Goal: Task Accomplishment & Management: Manage account settings

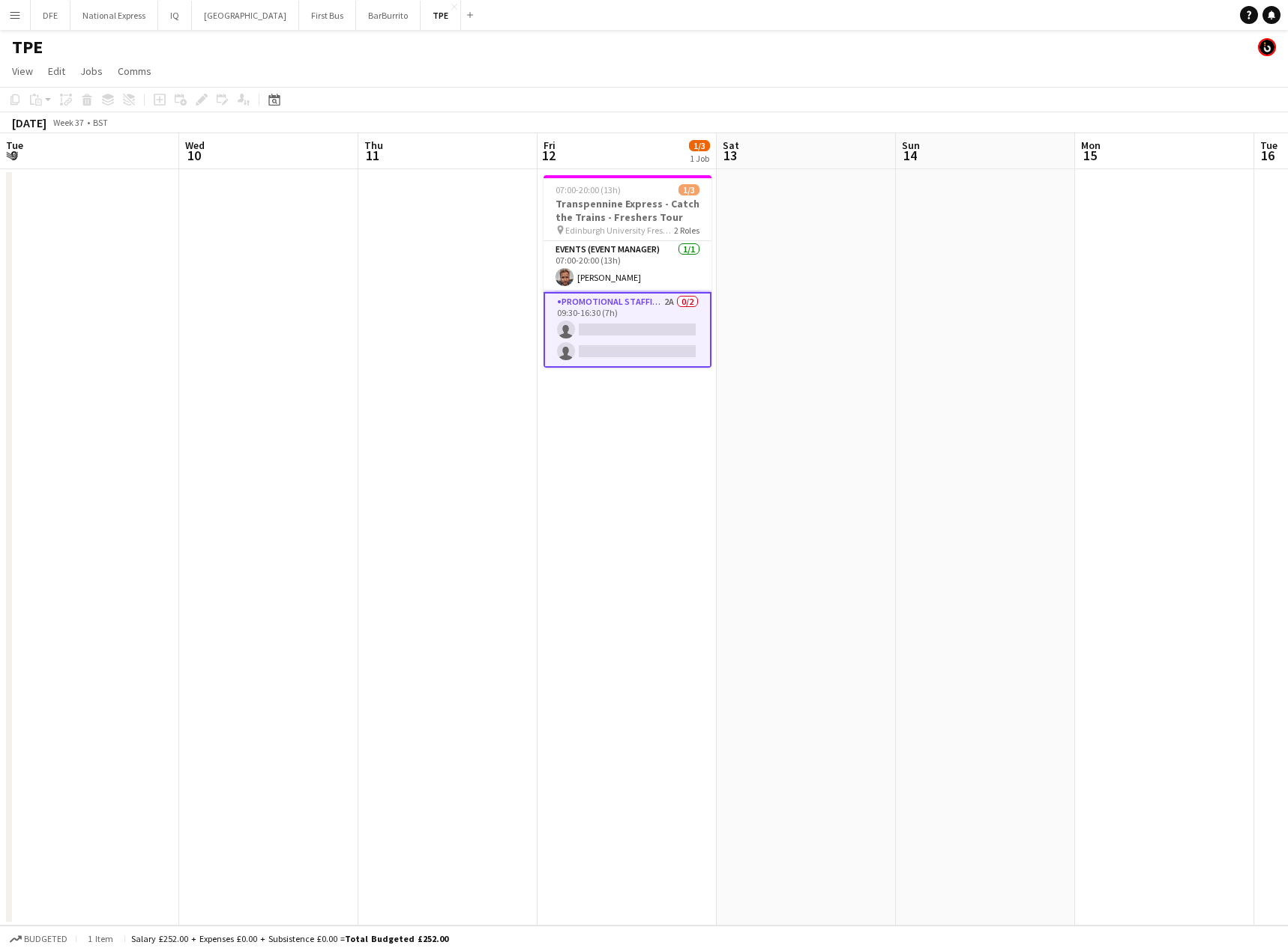
scroll to position [0, 406]
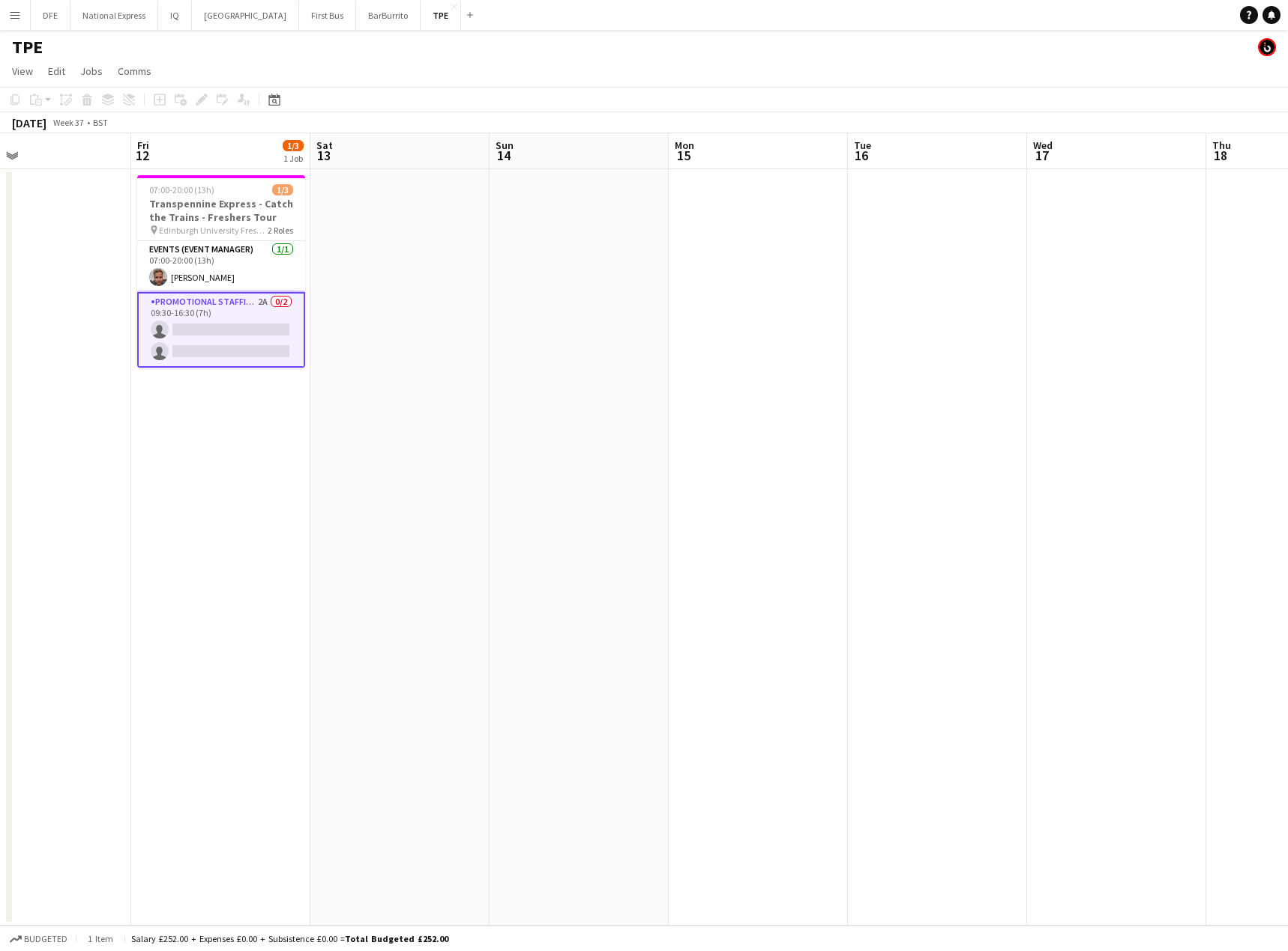
click at [194, 333] on app-card-role "Promotional Staffing (Brand Ambassadors) 2A 0/2 09:30-16:30 (7h) single-neutral…" at bounding box center [221, 330] width 168 height 76
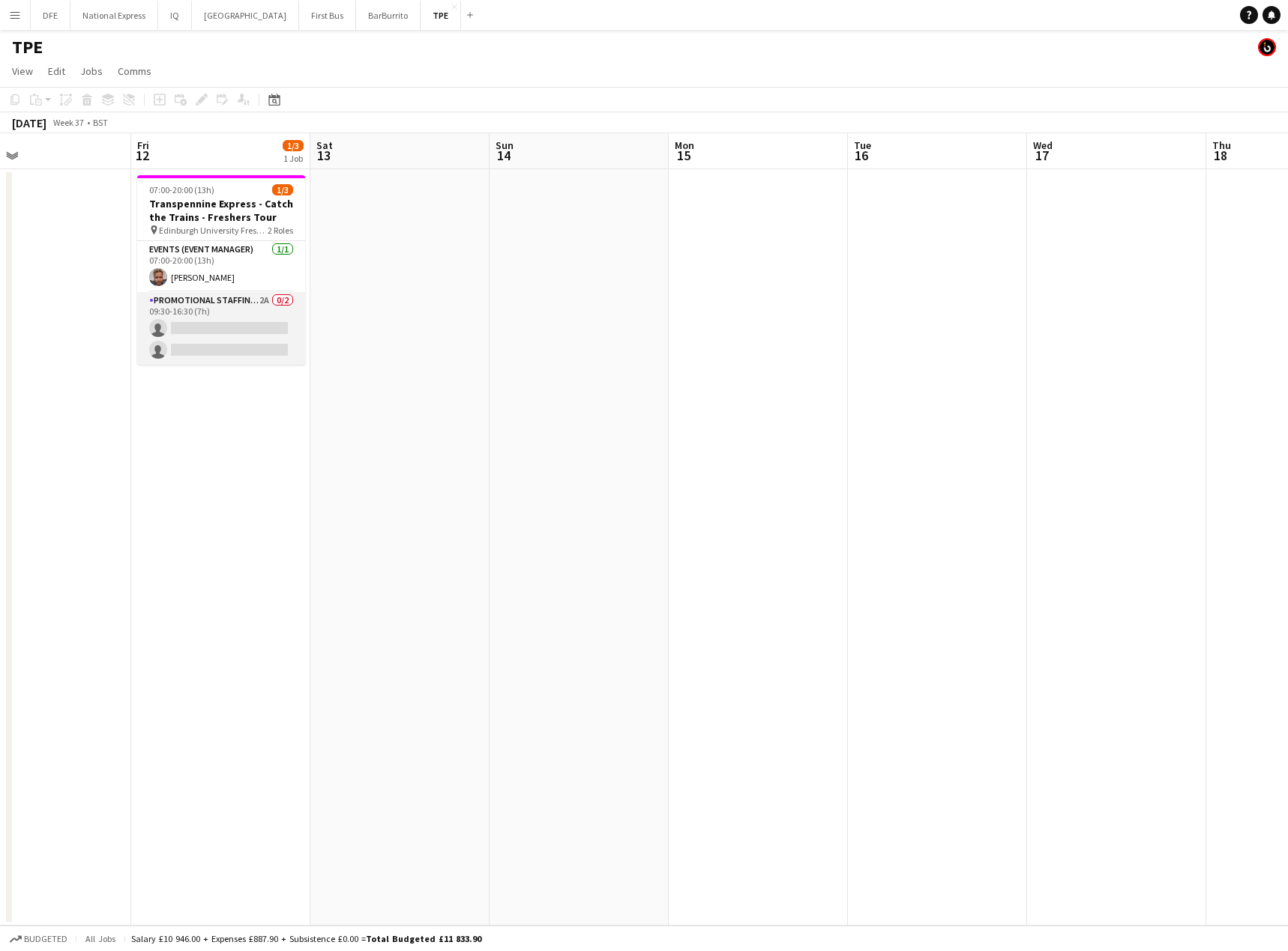
click at [222, 333] on app-card-role "Promotional Staffing (Brand Ambassadors) 2A 0/2 09:30-16:30 (7h) single-neutral…" at bounding box center [221, 328] width 168 height 72
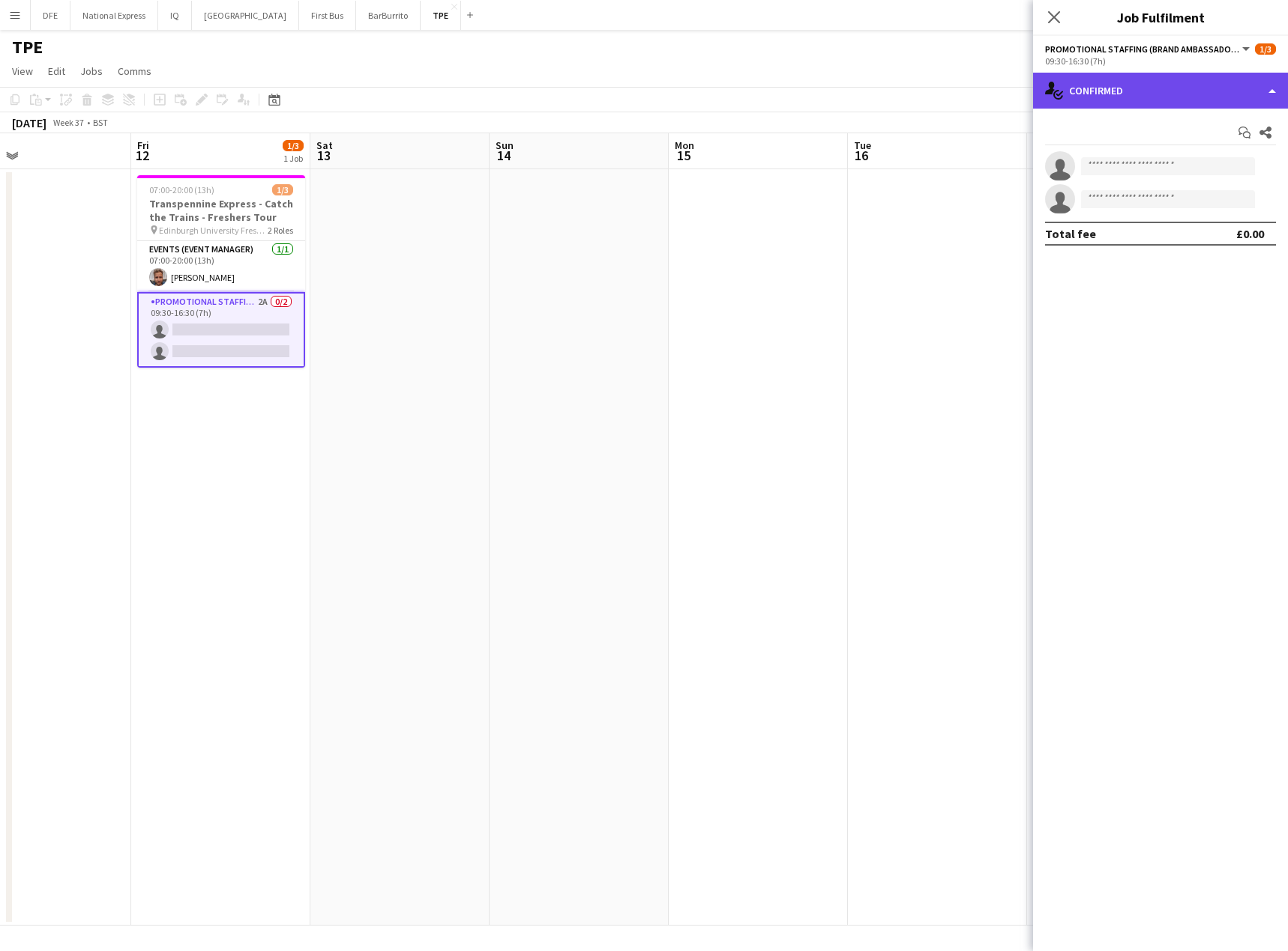
click at [1180, 99] on div "single-neutral-actions-check-2 Confirmed" at bounding box center [1160, 90] width 255 height 36
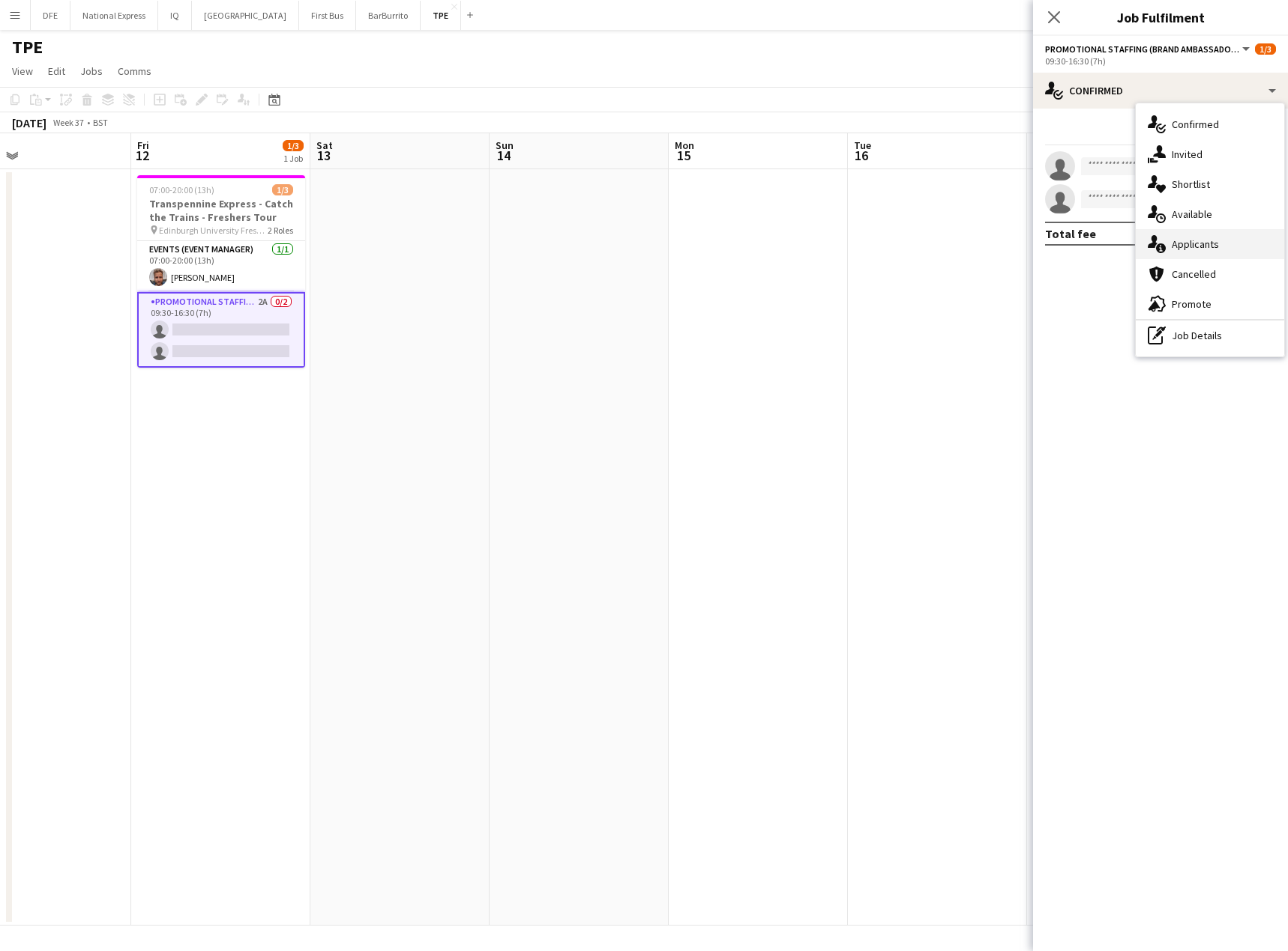
click at [1207, 246] on div "single-neutral-actions-information Applicants" at bounding box center [1210, 245] width 148 height 30
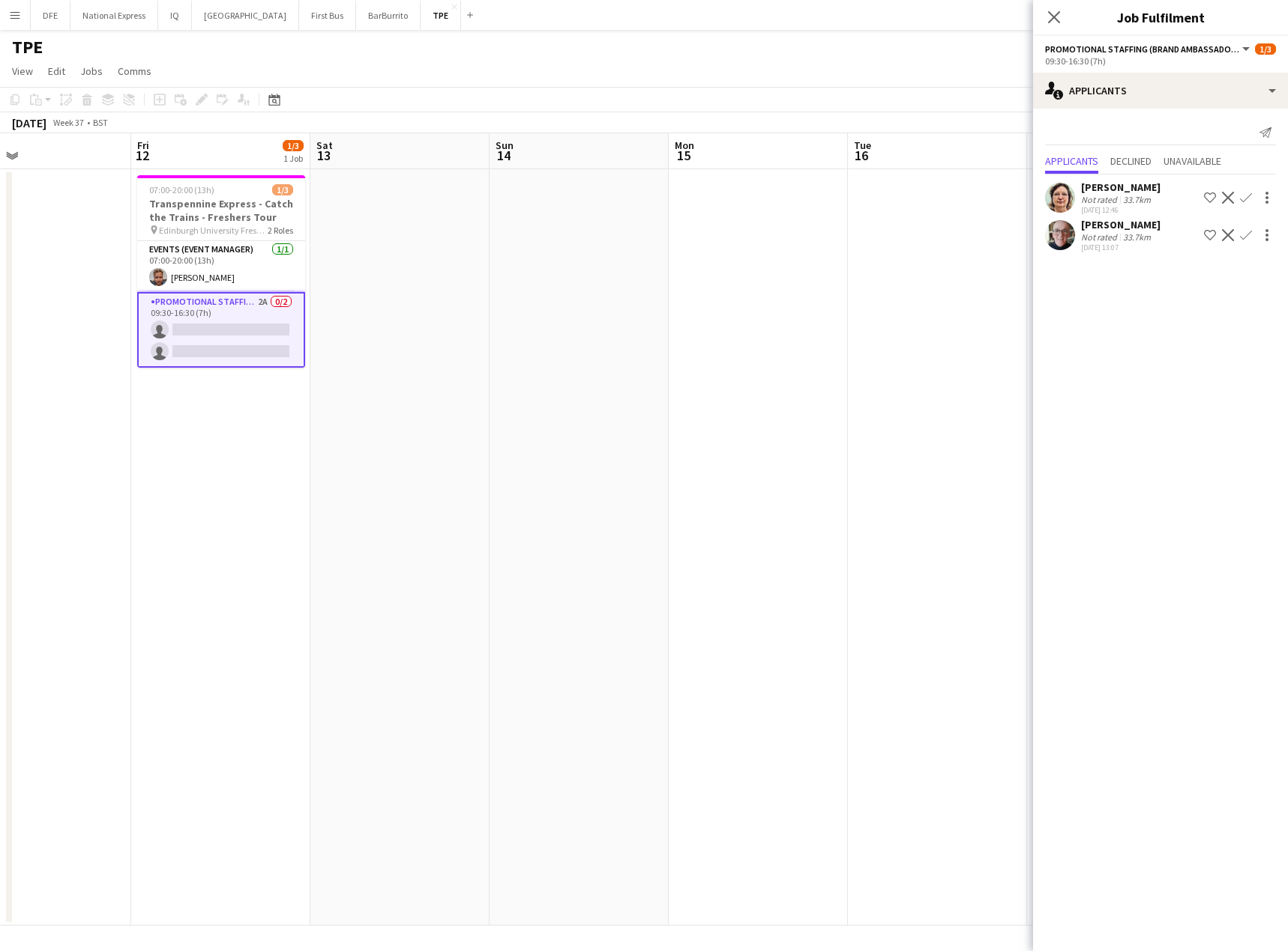
click at [1126, 231] on div "33.7km" at bounding box center [1137, 236] width 34 height 11
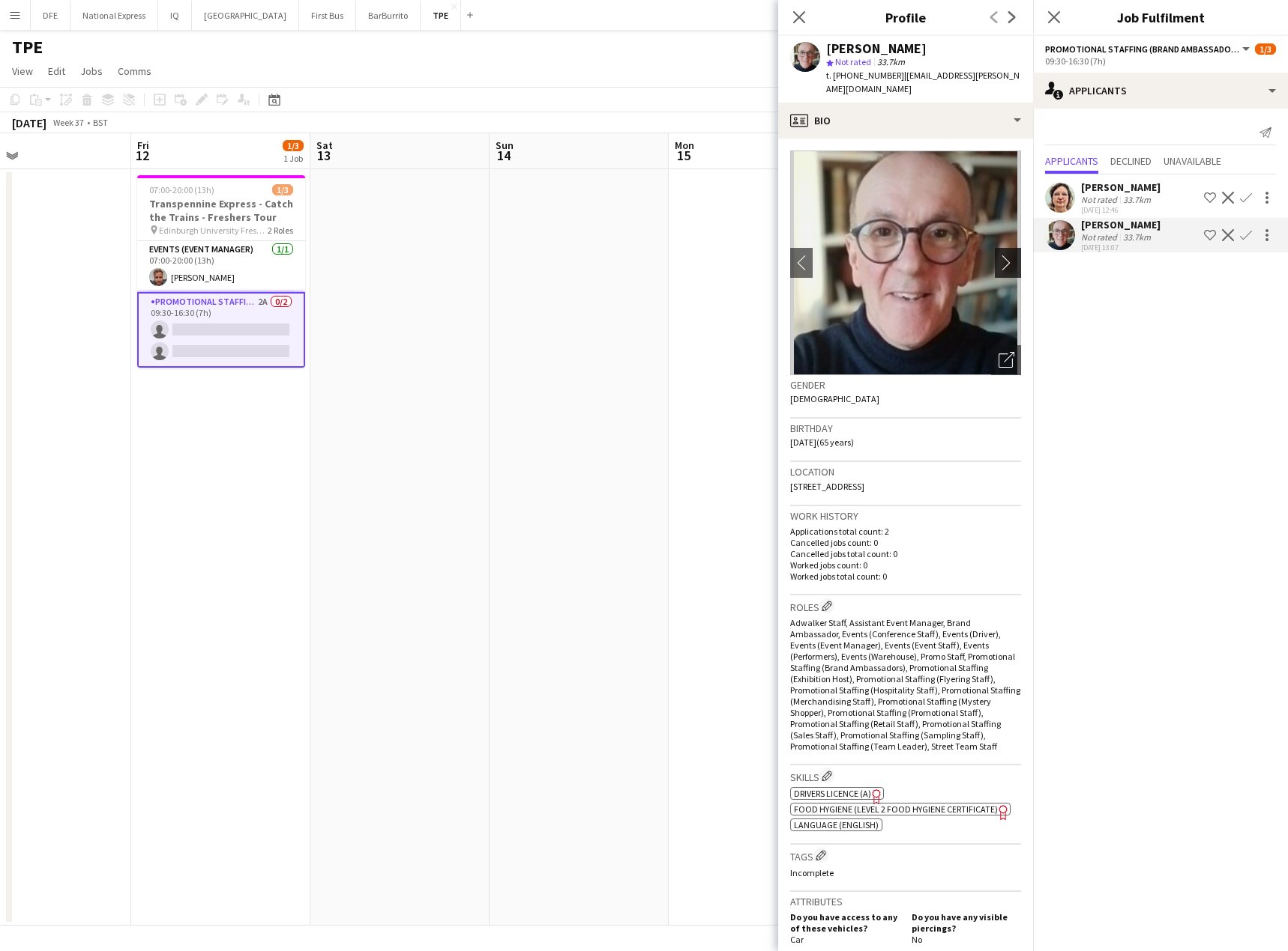
click at [999, 264] on app-icon "chevron-right" at bounding box center [1010, 262] width 24 height 16
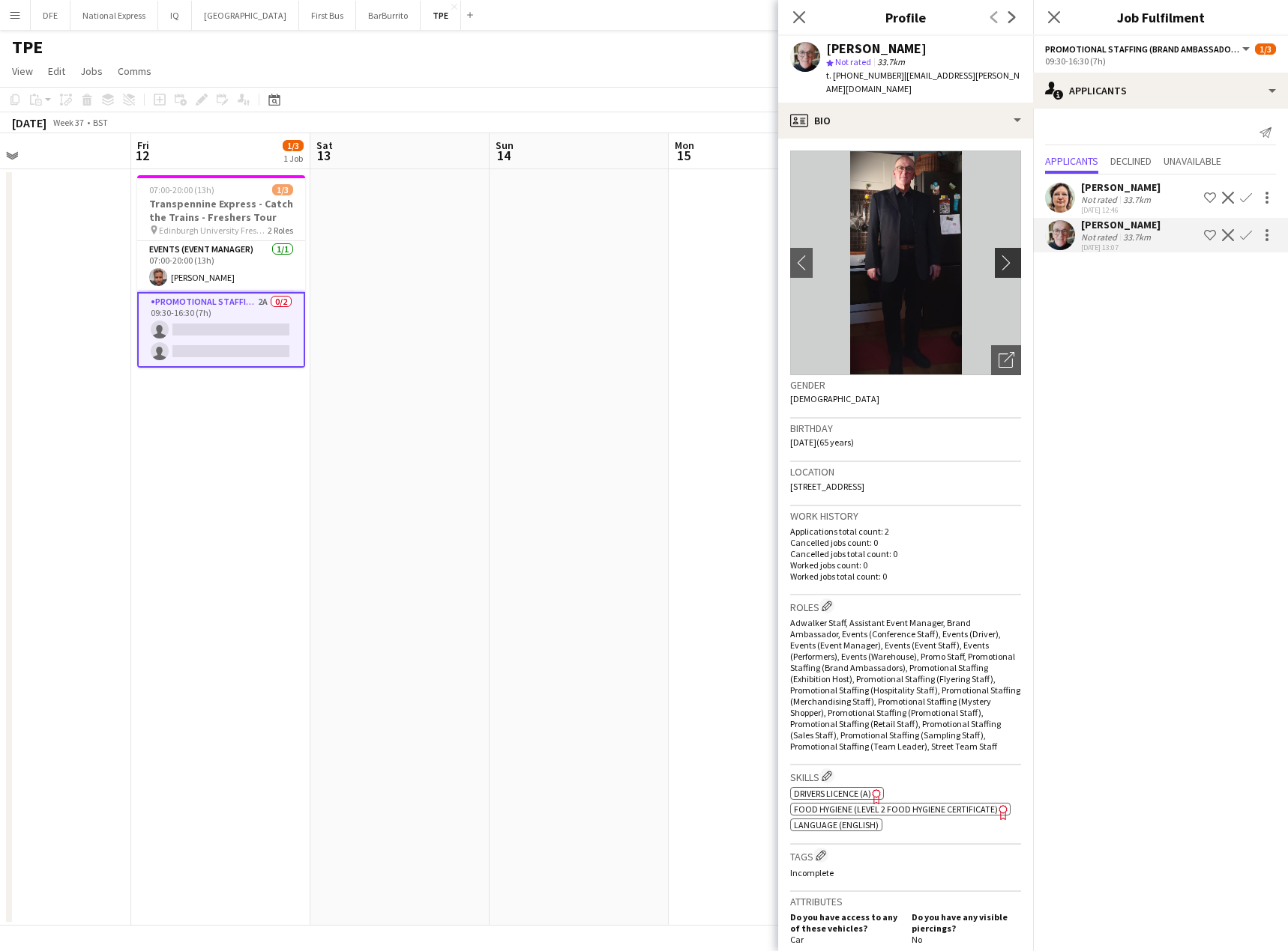
click at [999, 264] on app-icon "chevron-right" at bounding box center [1010, 262] width 24 height 16
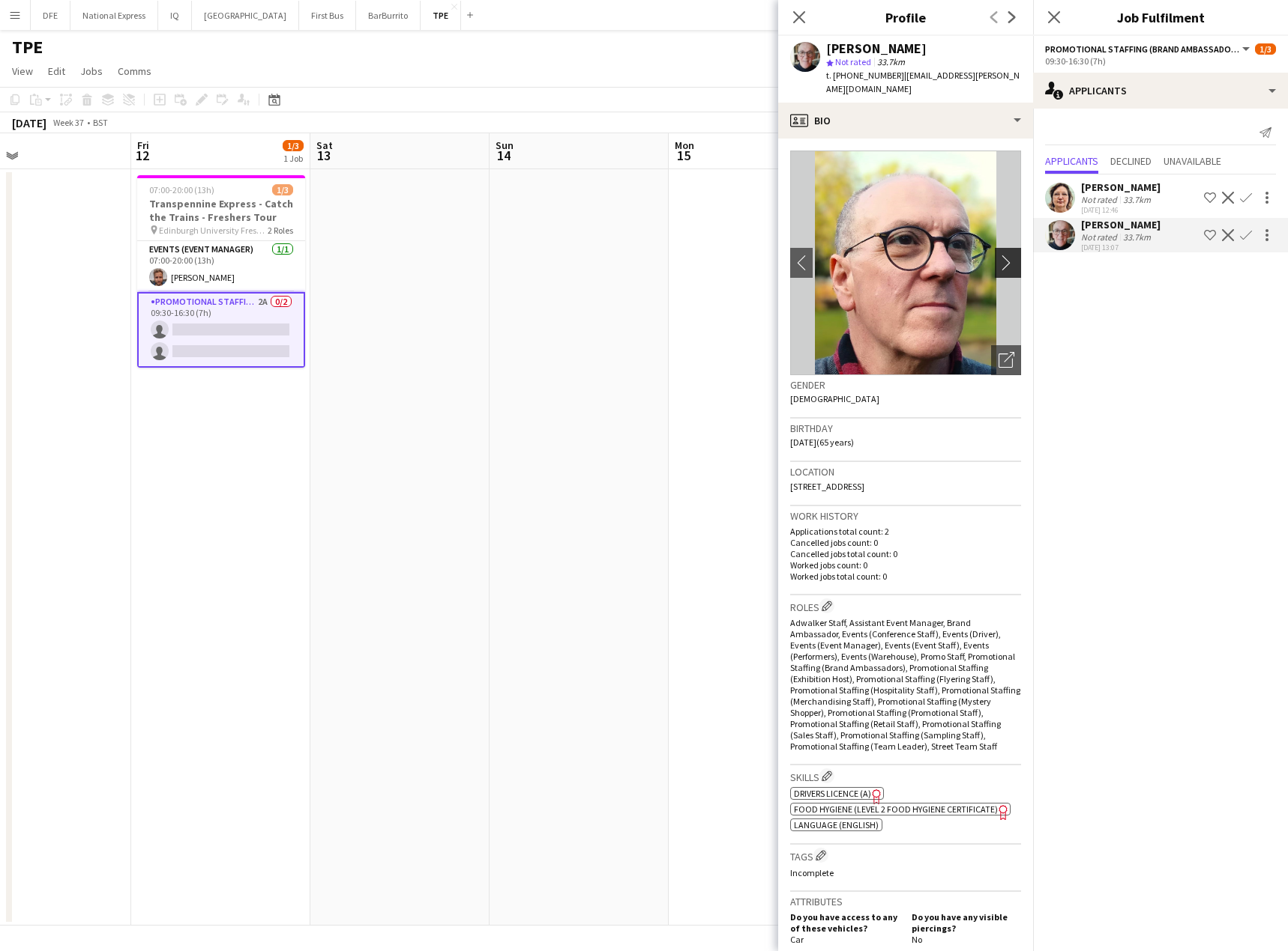
click at [999, 264] on app-icon "chevron-right" at bounding box center [1010, 262] width 24 height 16
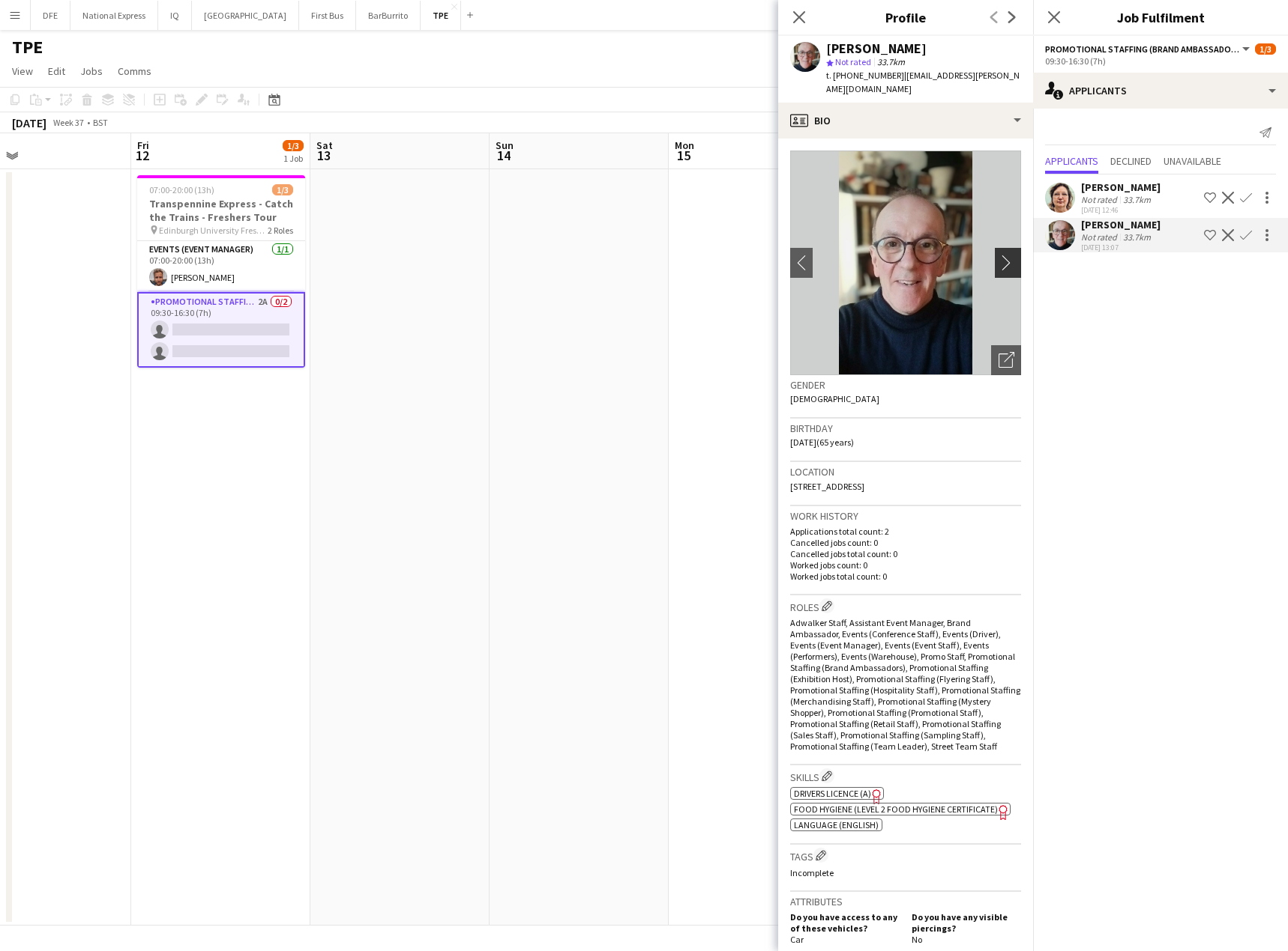
click at [999, 264] on app-icon "chevron-right" at bounding box center [1010, 262] width 24 height 16
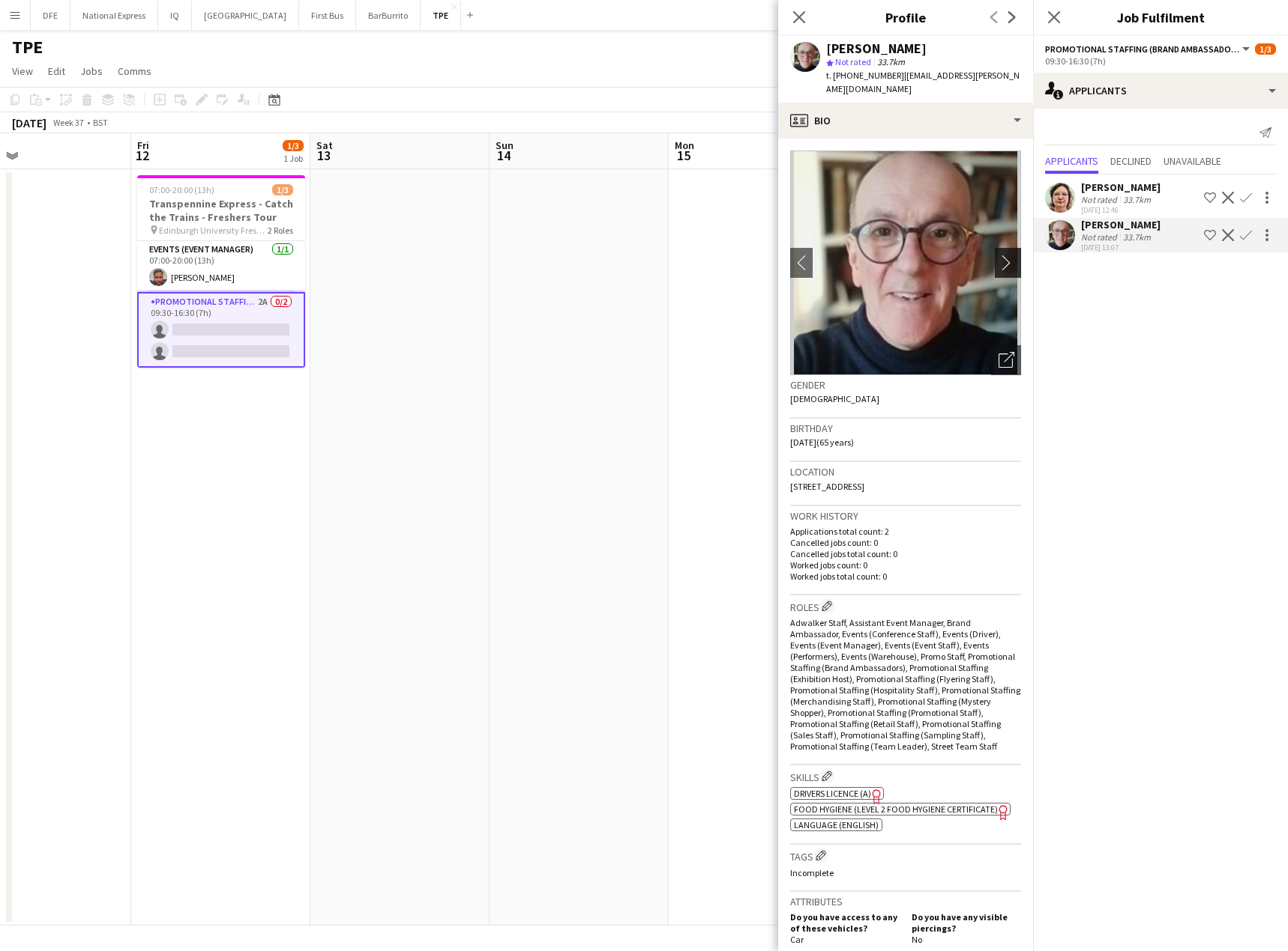
click at [999, 264] on app-icon "chevron-right" at bounding box center [1010, 262] width 24 height 16
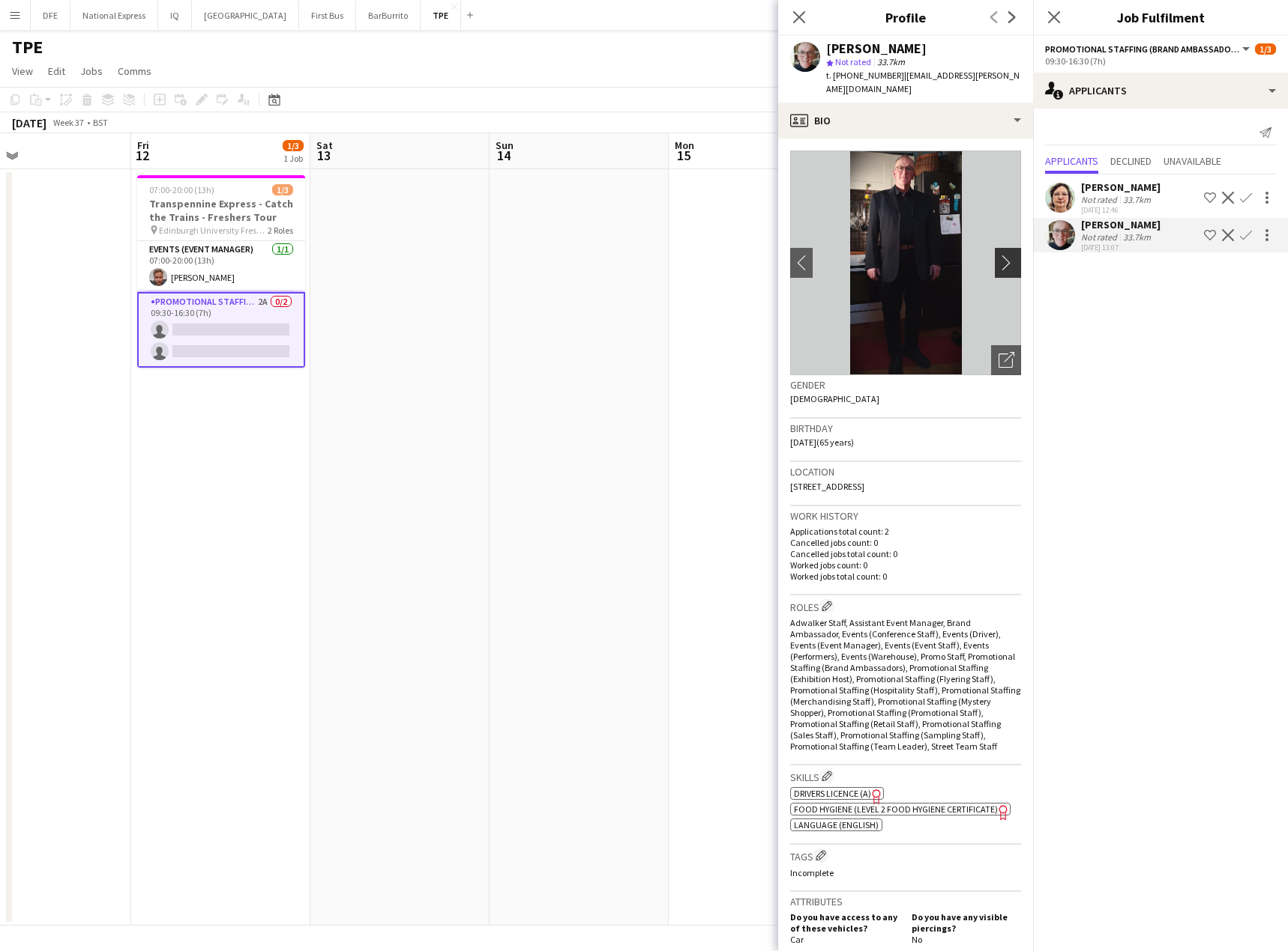
click at [999, 264] on app-icon "chevron-right" at bounding box center [1010, 262] width 24 height 16
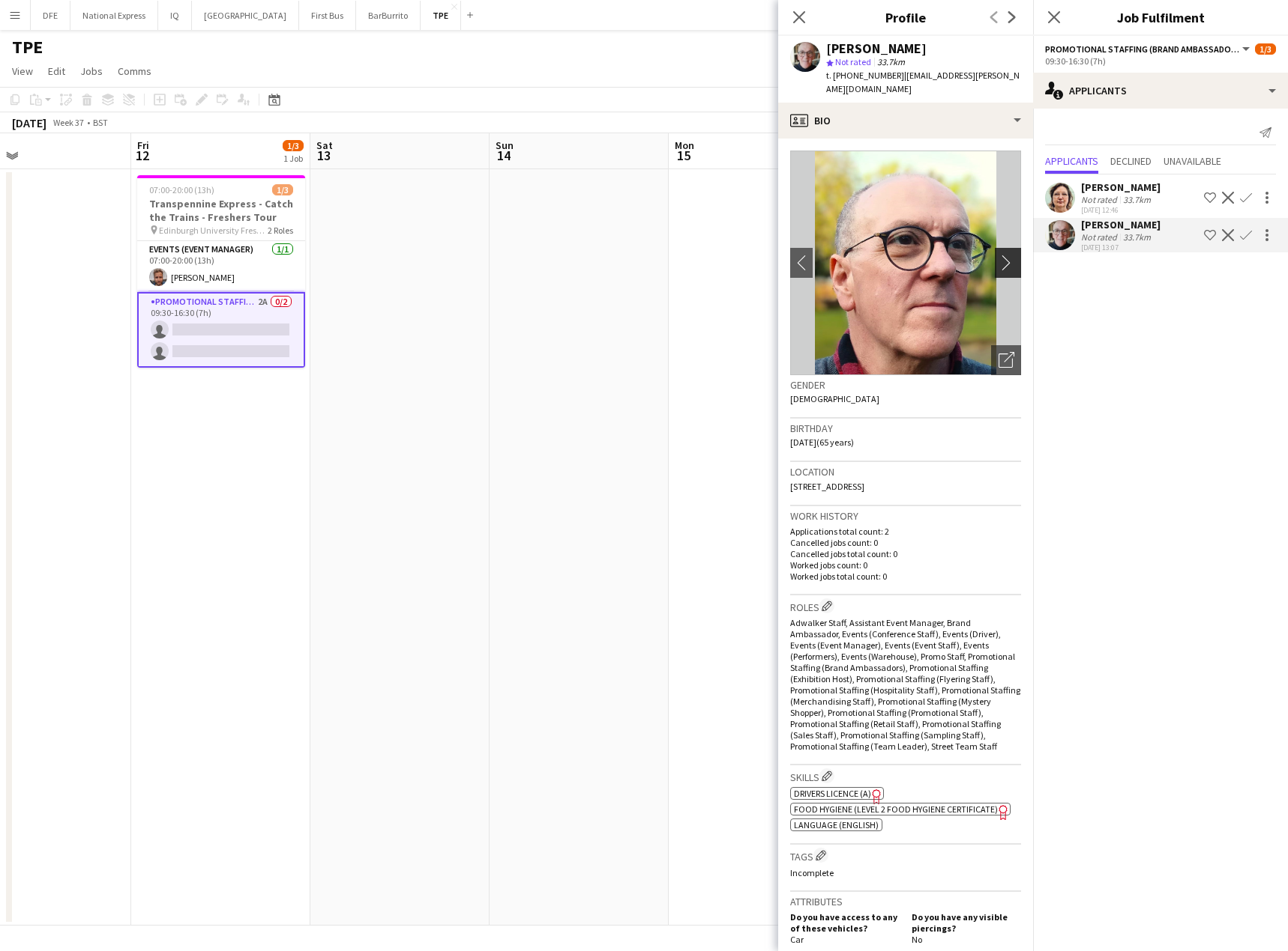
click at [999, 264] on app-icon "chevron-right" at bounding box center [1010, 262] width 24 height 16
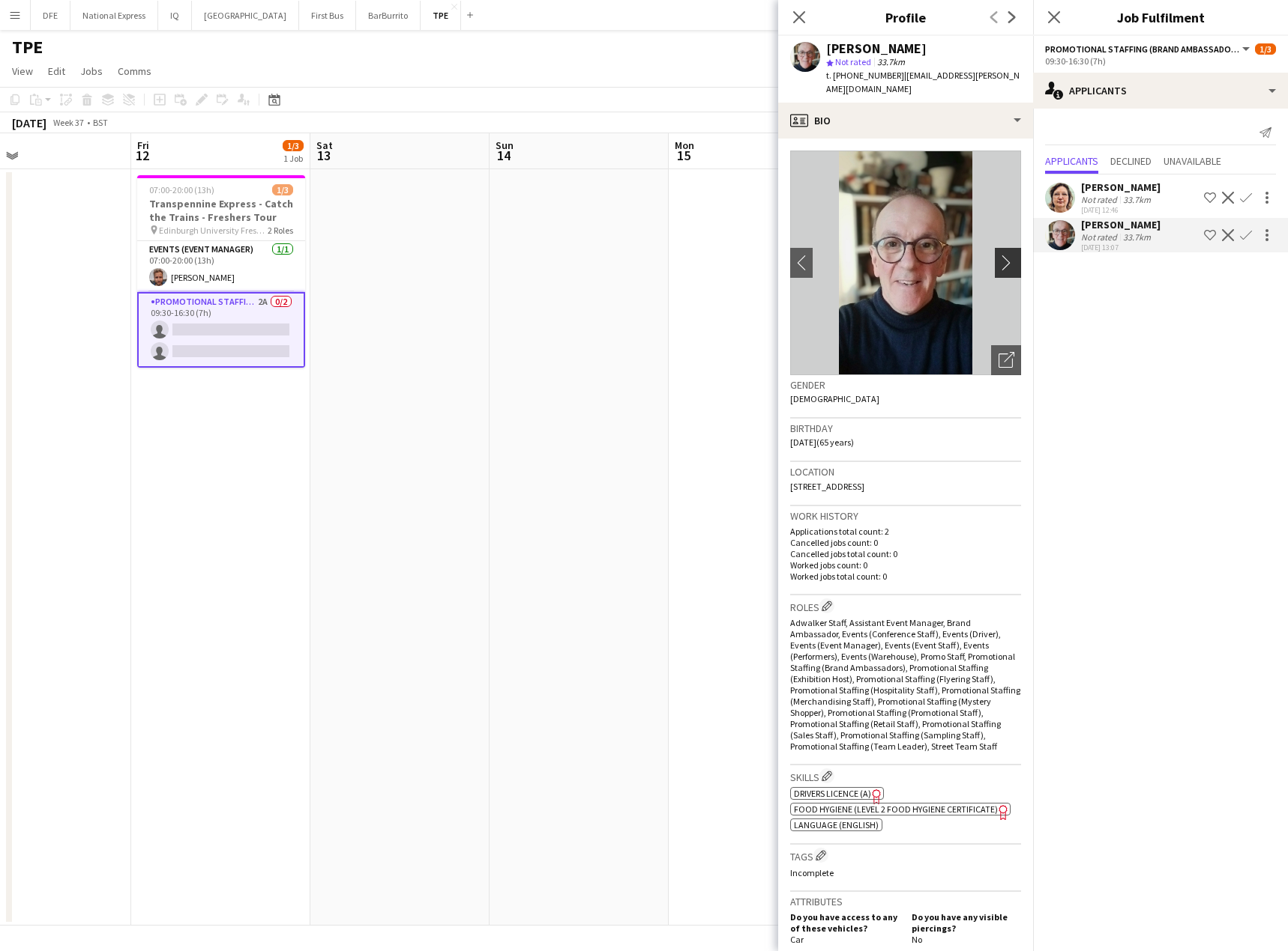
click at [999, 264] on app-icon "chevron-right" at bounding box center [1010, 262] width 24 height 16
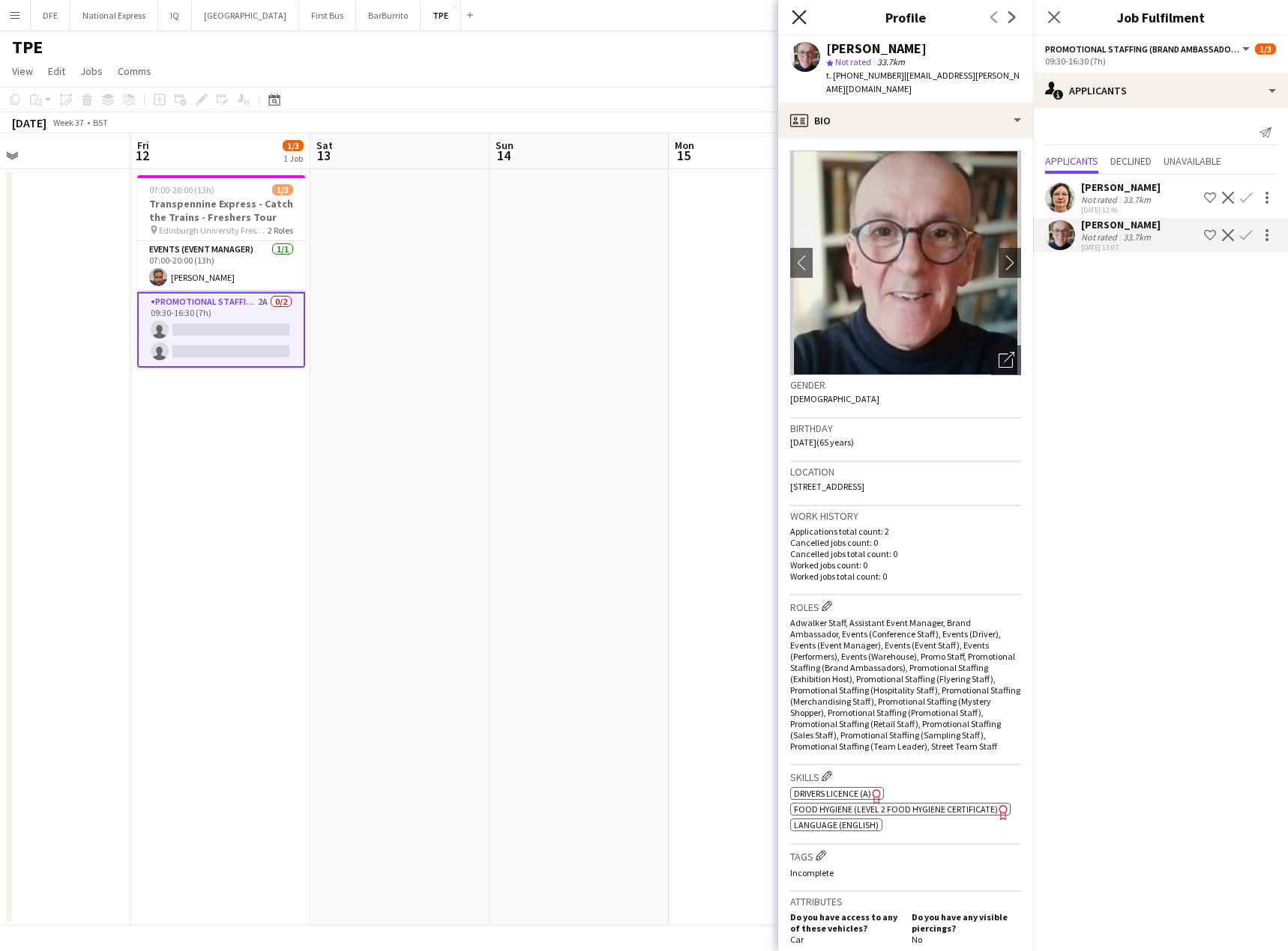
click at [799, 12] on icon "Close pop-in" at bounding box center [798, 17] width 14 height 14
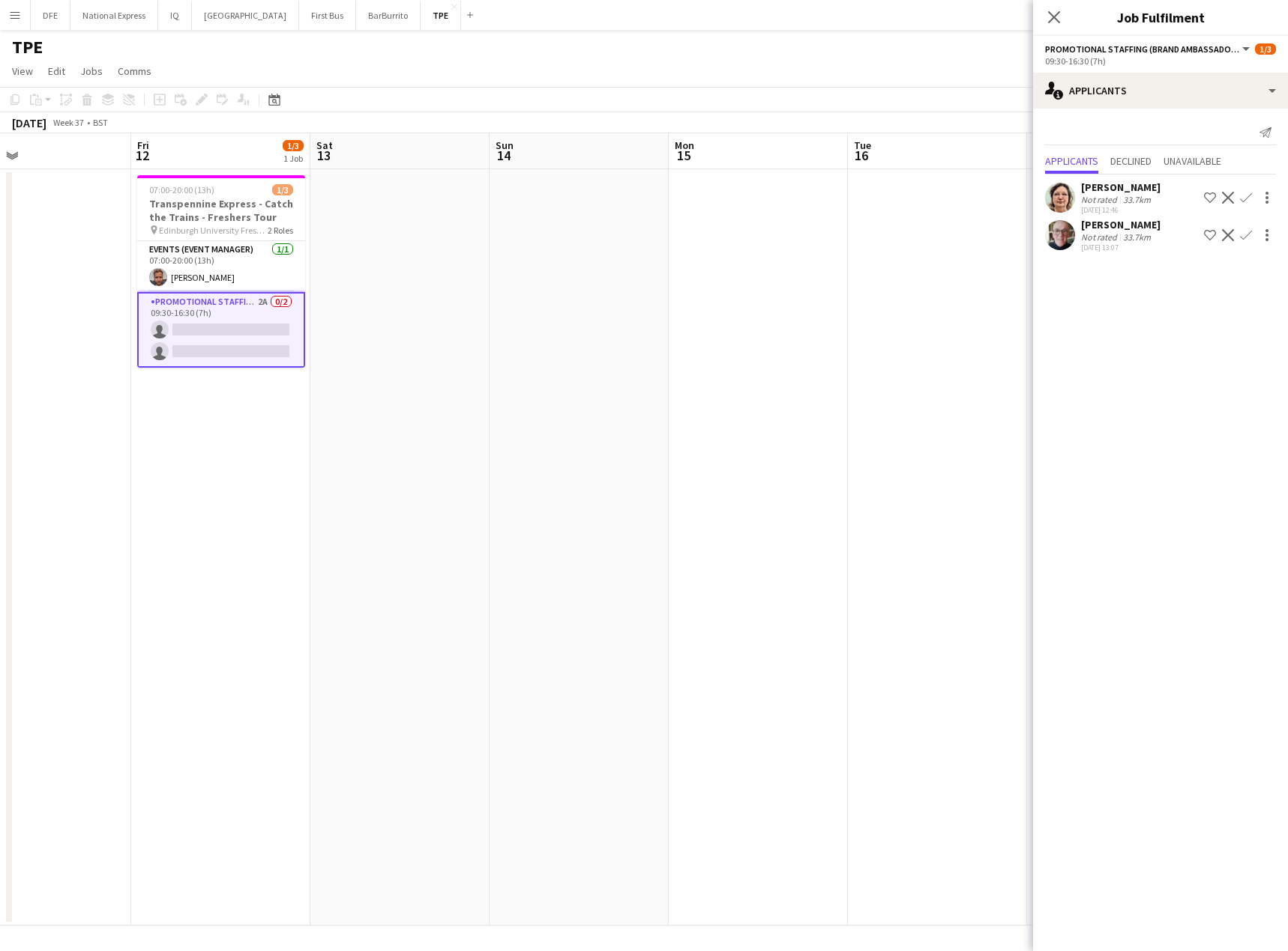
click at [661, 372] on app-date-cell at bounding box center [579, 547] width 179 height 757
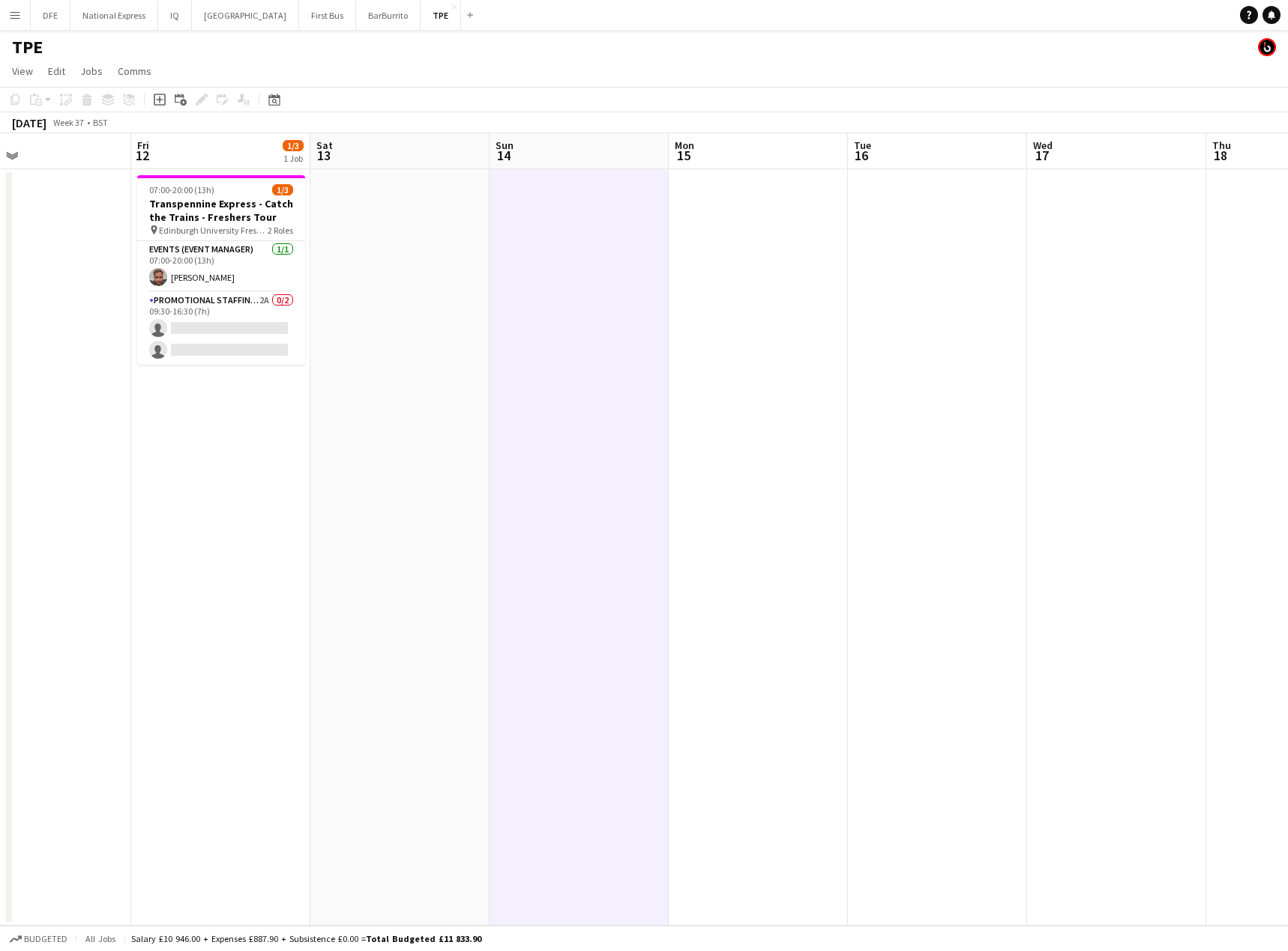
click at [122, 350] on app-date-cell at bounding box center [41, 547] width 179 height 757
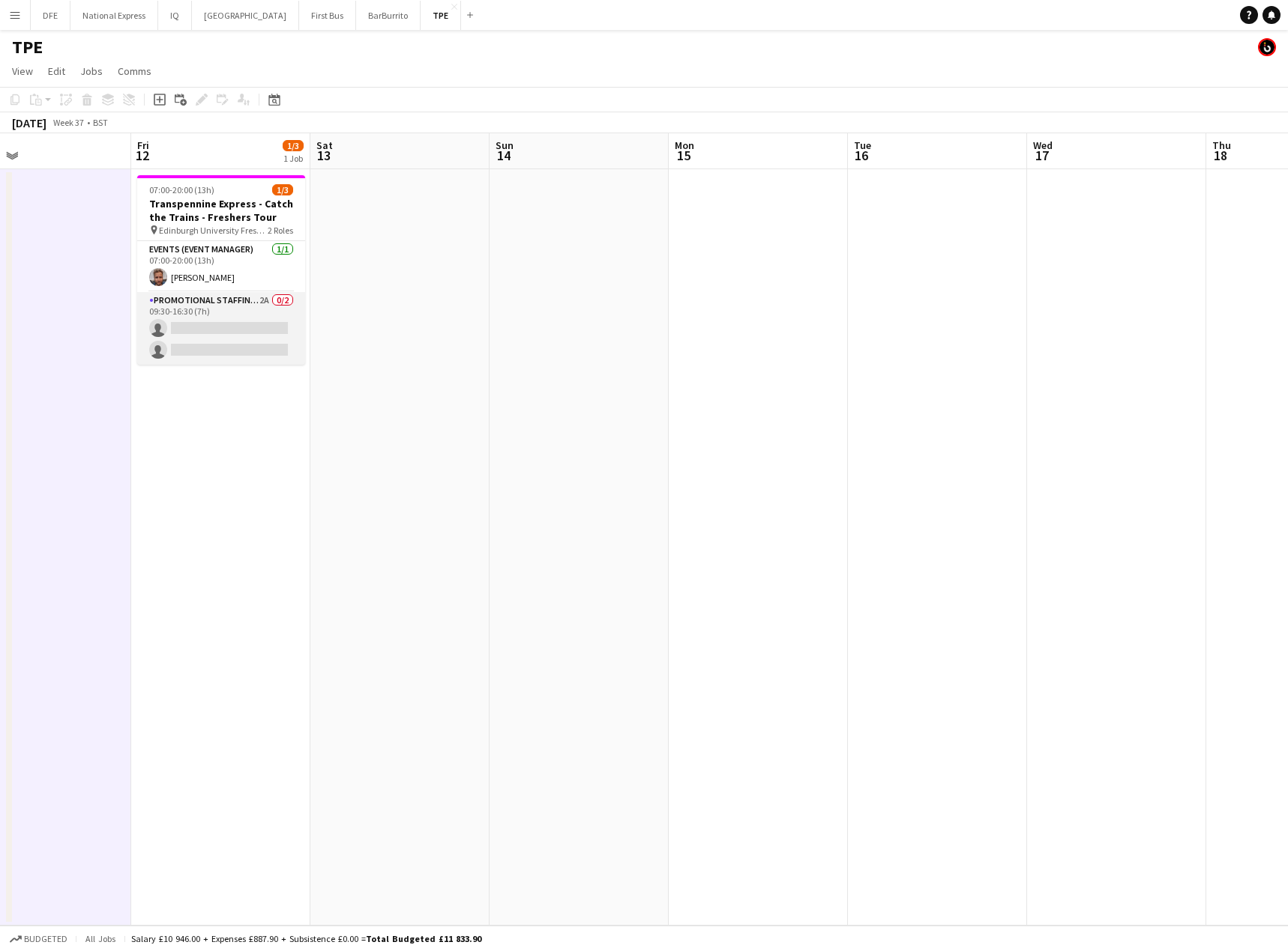
click at [181, 342] on app-card-role "Promotional Staffing (Brand Ambassadors) 2A 0/2 09:30-16:30 (7h) single-neutral…" at bounding box center [221, 328] width 168 height 72
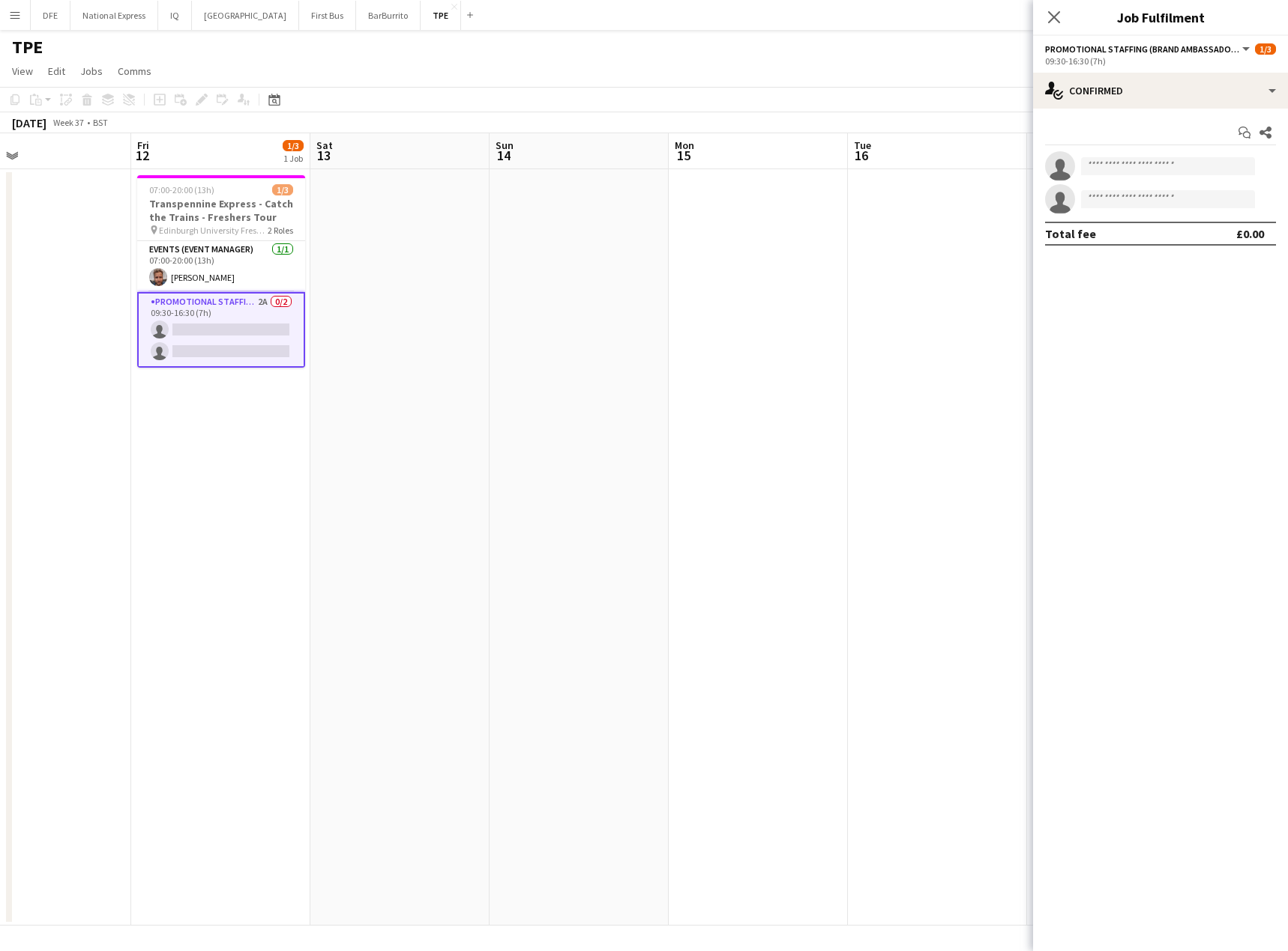
drag, startPoint x: 939, startPoint y: 17, endPoint x: 926, endPoint y: 60, distance: 44.9
click at [934, 38] on div "Menu Boards Boards Boards All jobs Status Workforce Workforce My Workforce Recr…" at bounding box center [644, 475] width 1288 height 951
